Goal: Find specific page/section: Find specific page/section

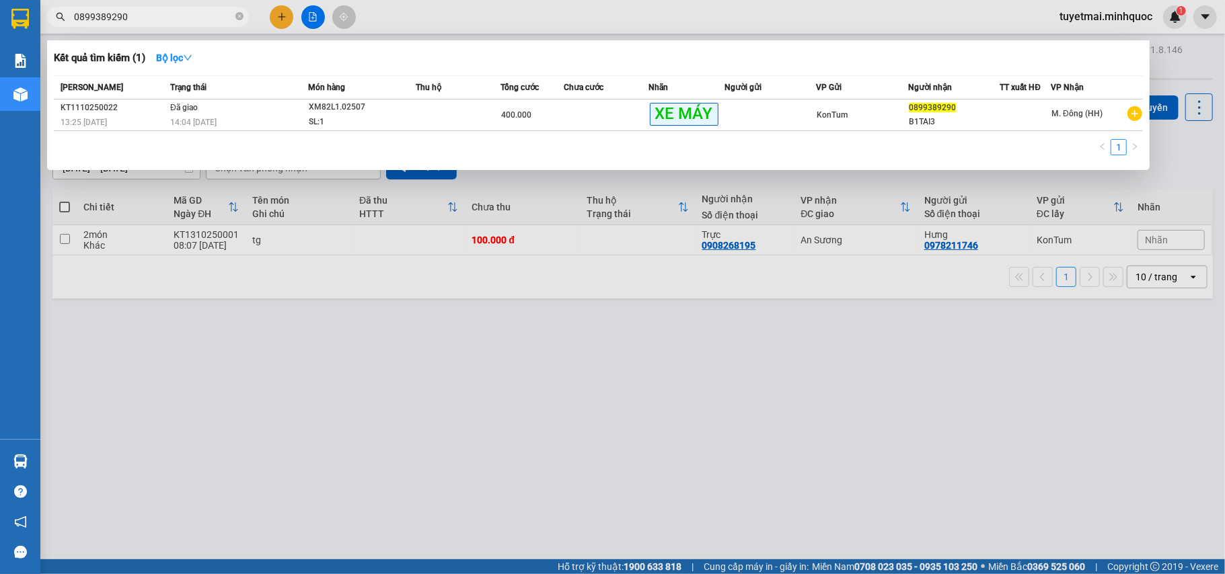
click at [312, 16] on div at bounding box center [612, 287] width 1225 height 574
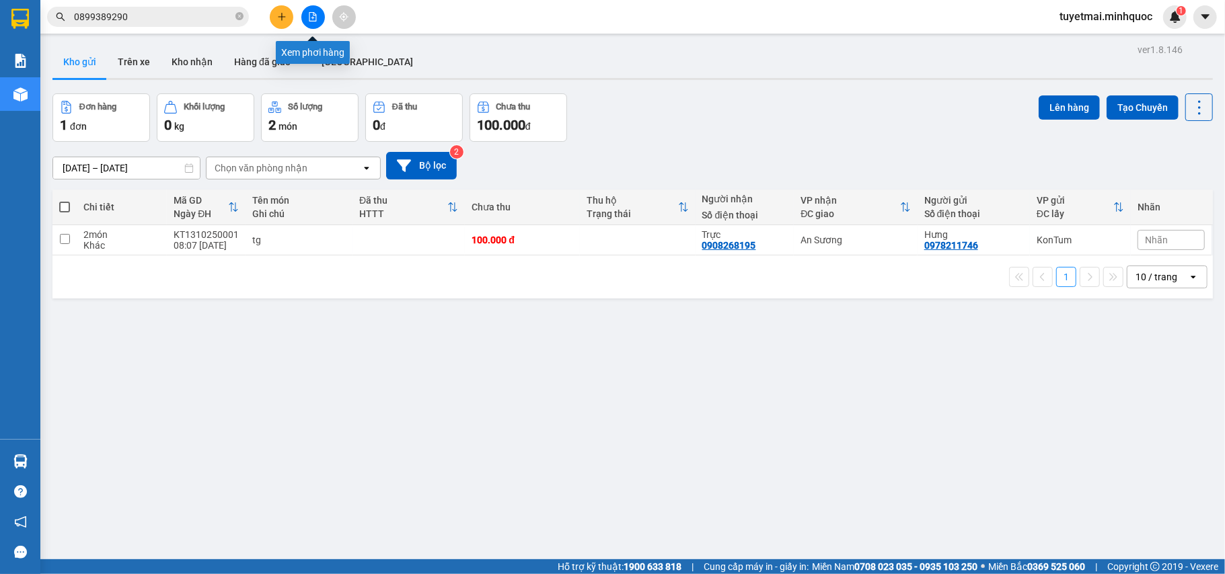
click at [313, 11] on button at bounding box center [313, 17] width 24 height 24
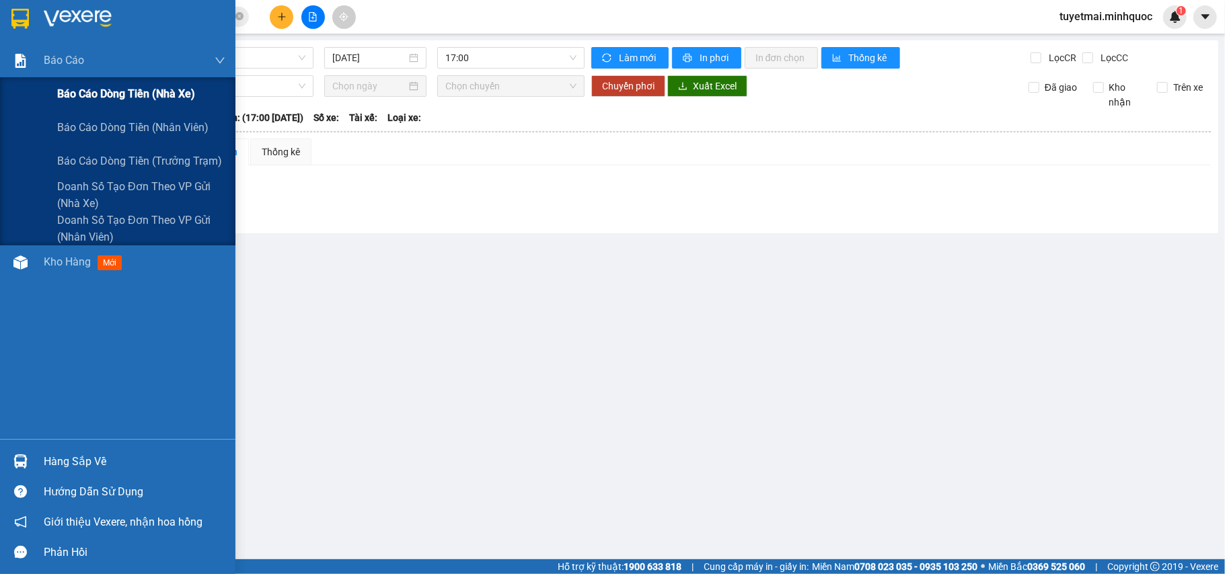
click at [120, 98] on span "Báo cáo dòng tiền (nhà xe)" at bounding box center [126, 93] width 138 height 17
